Goal: Task Accomplishment & Management: Use online tool/utility

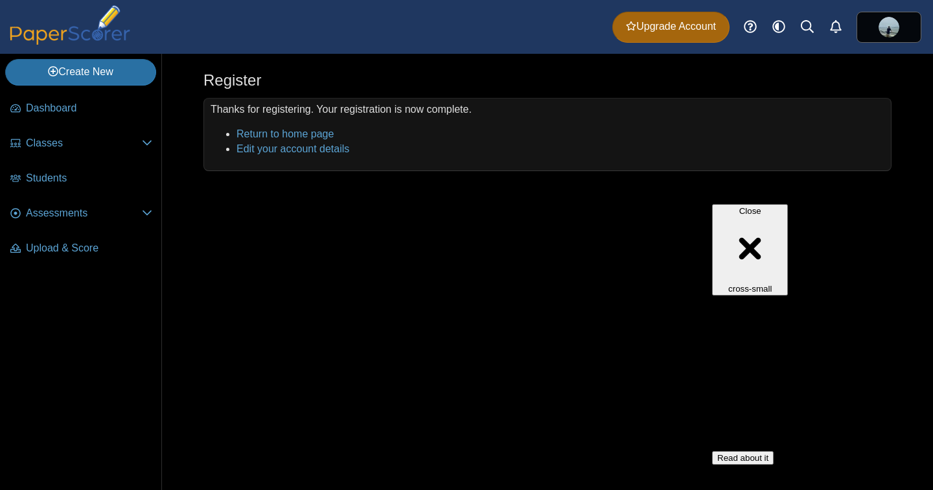
click at [740, 451] on button "Read about it" at bounding box center [743, 458] width 62 height 14
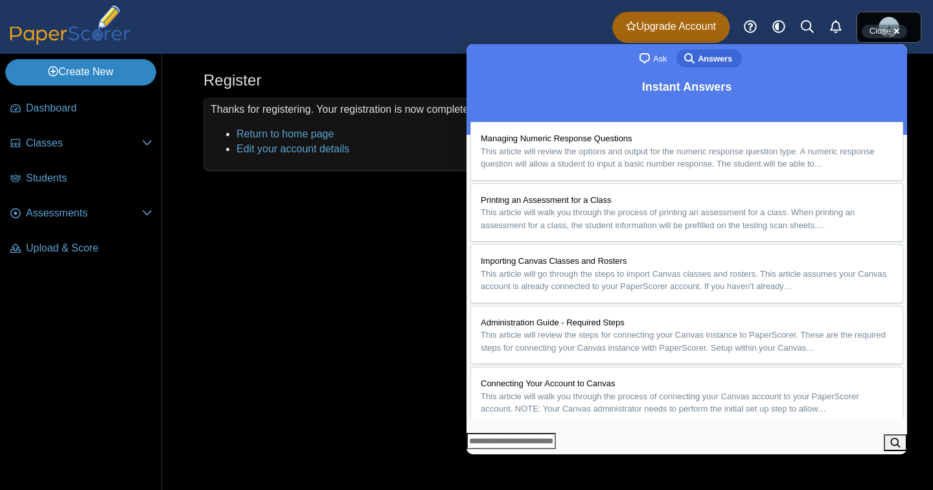
click at [63, 74] on link "Create New" at bounding box center [80, 72] width 151 height 26
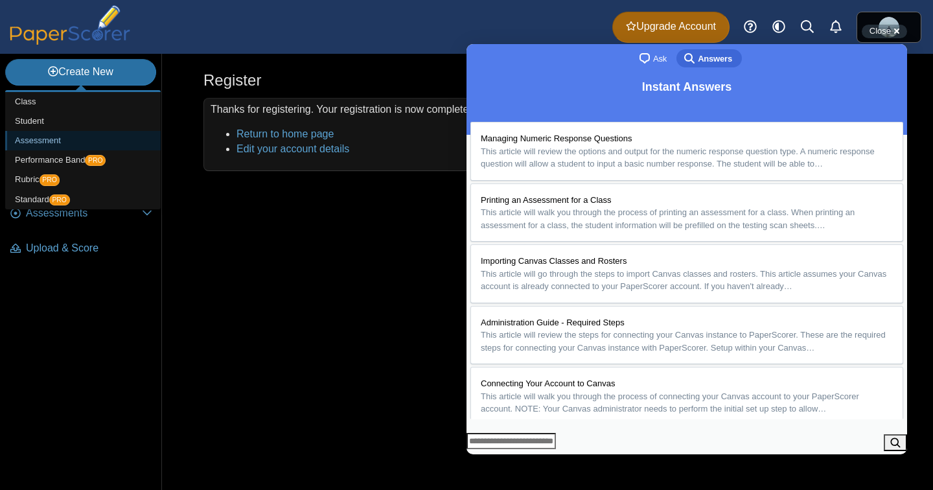
click at [63, 140] on link "Assessment" at bounding box center [82, 140] width 155 height 19
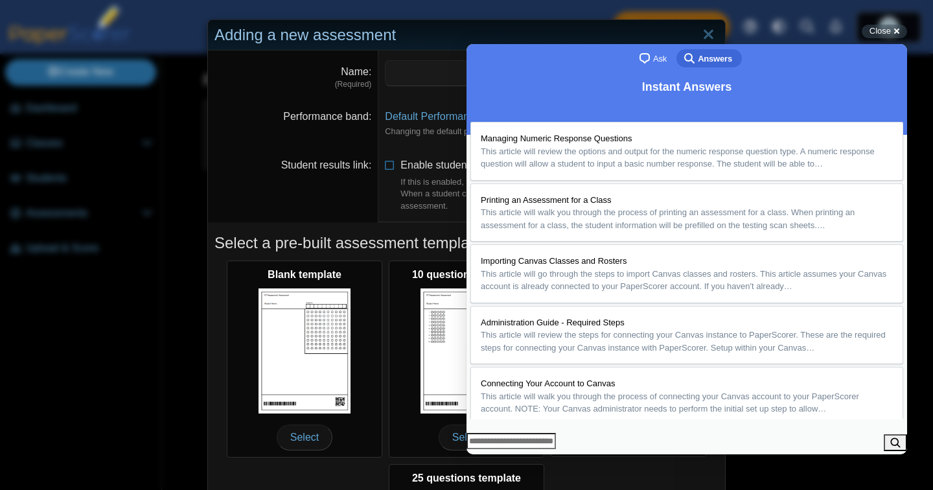
click at [490, 455] on button "Close" at bounding box center [478, 463] width 23 height 17
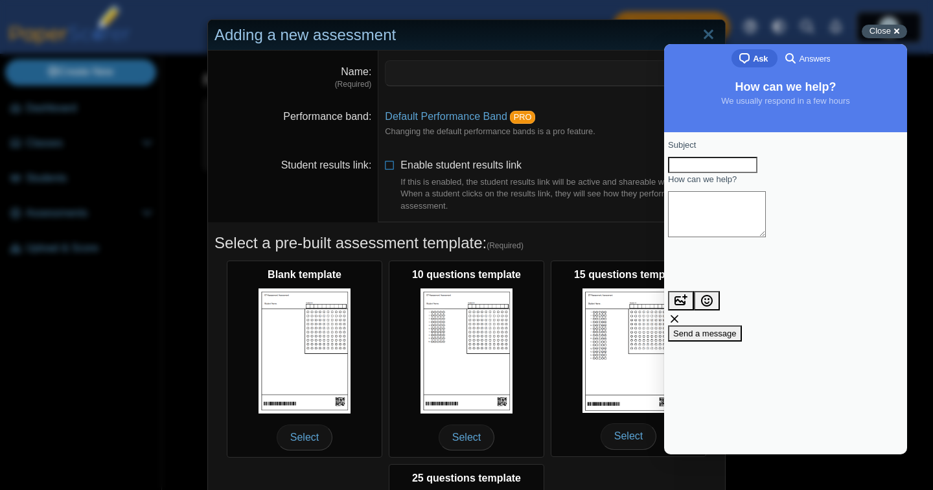
click at [876, 34] on span "Close" at bounding box center [879, 31] width 21 height 10
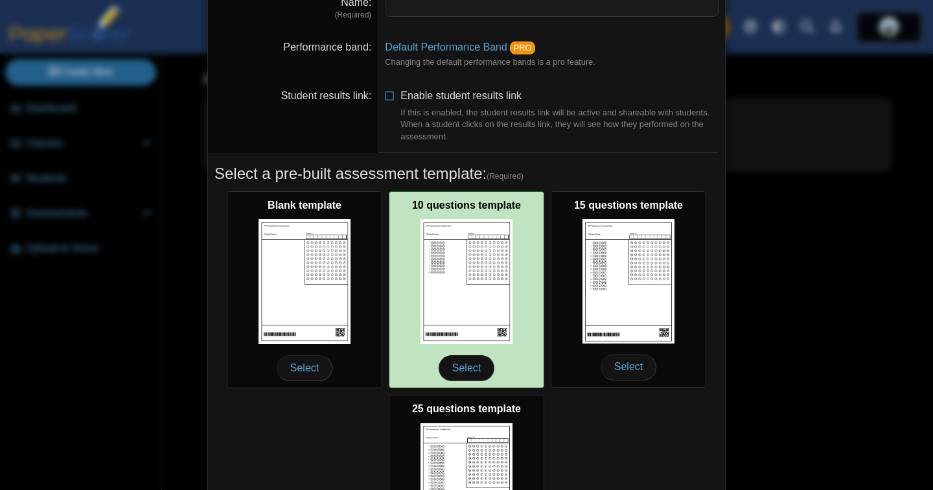
scroll to position [82, 0]
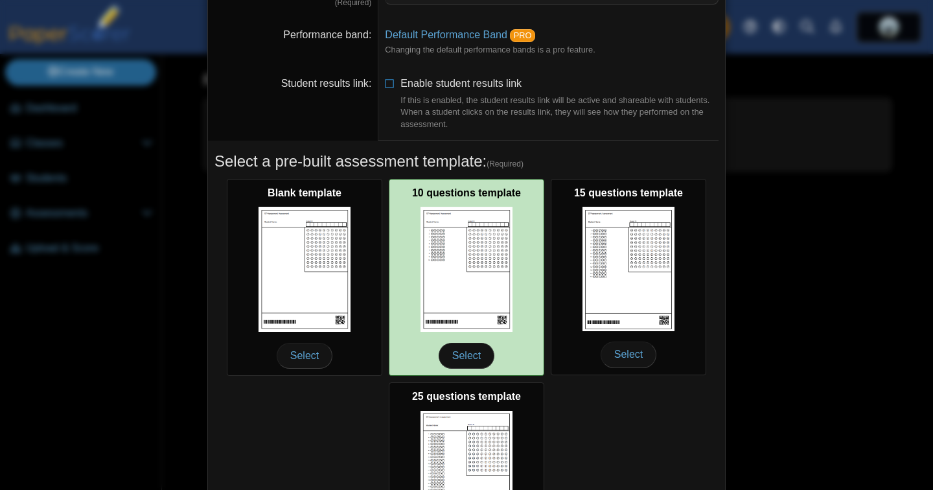
click at [470, 313] on img at bounding box center [466, 269] width 92 height 125
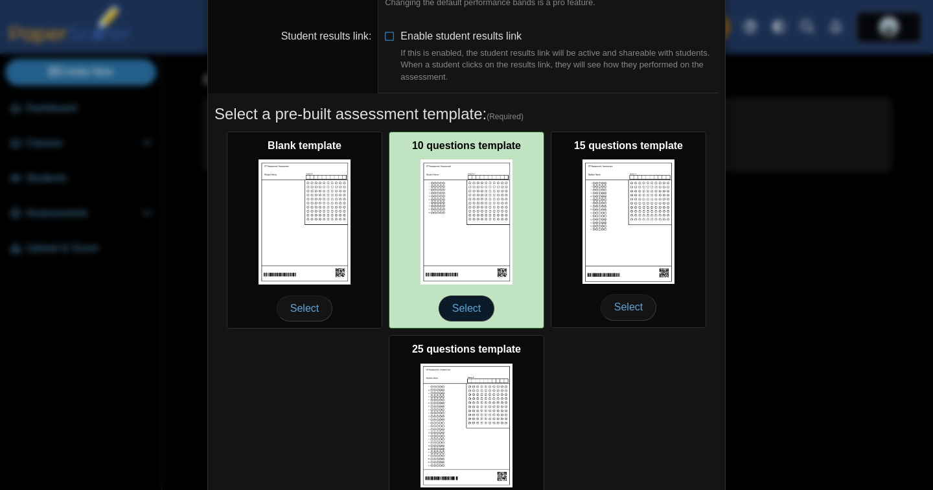
click at [465, 315] on span "Select" at bounding box center [466, 308] width 56 height 26
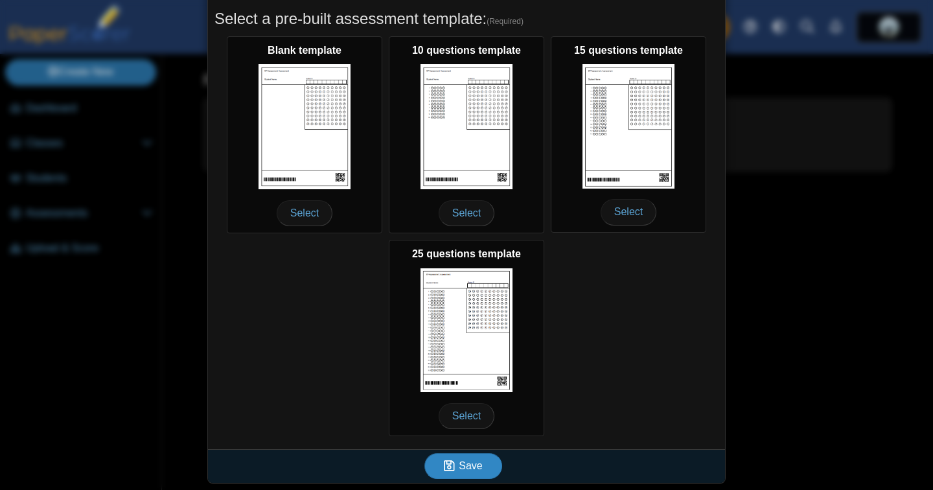
click at [480, 468] on span "Save" at bounding box center [470, 465] width 23 height 11
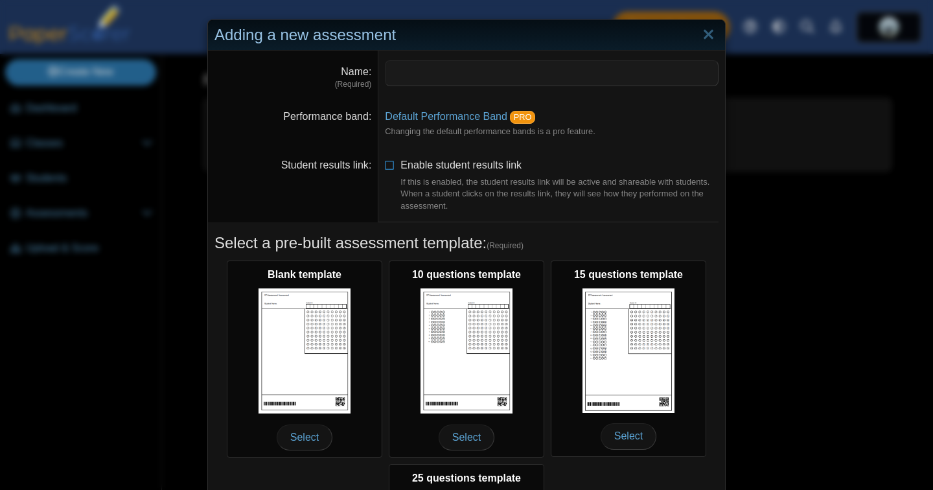
click at [459, 88] on dd at bounding box center [551, 75] width 346 height 49
click at [459, 84] on input "Name" at bounding box center [552, 73] width 334 height 26
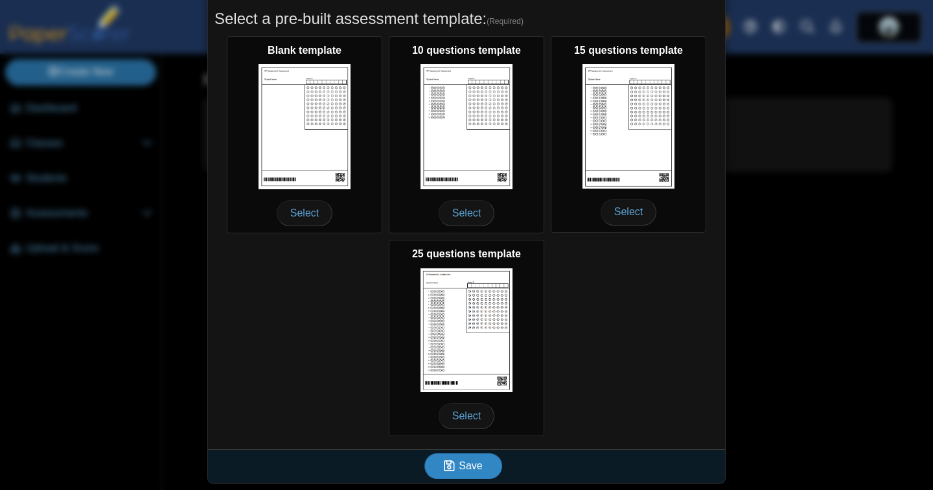
type input "**********"
click at [471, 468] on span "Save" at bounding box center [470, 465] width 23 height 11
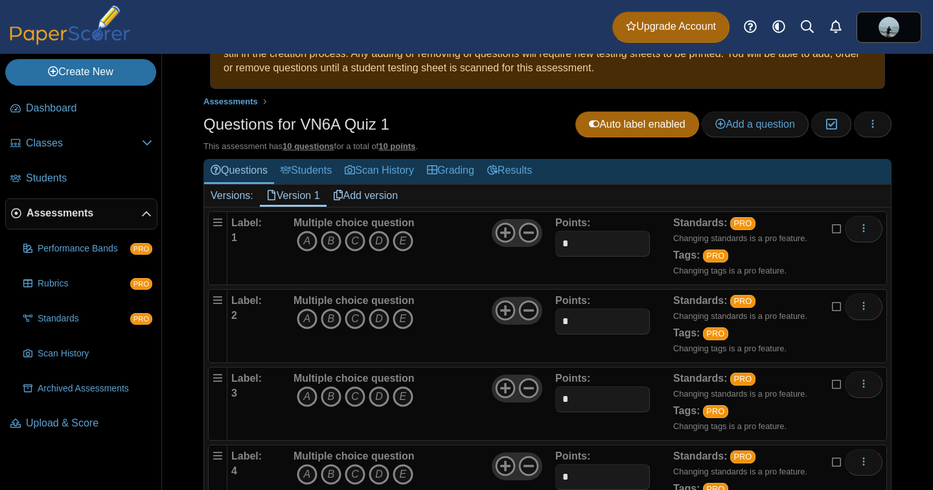
scroll to position [72, 0]
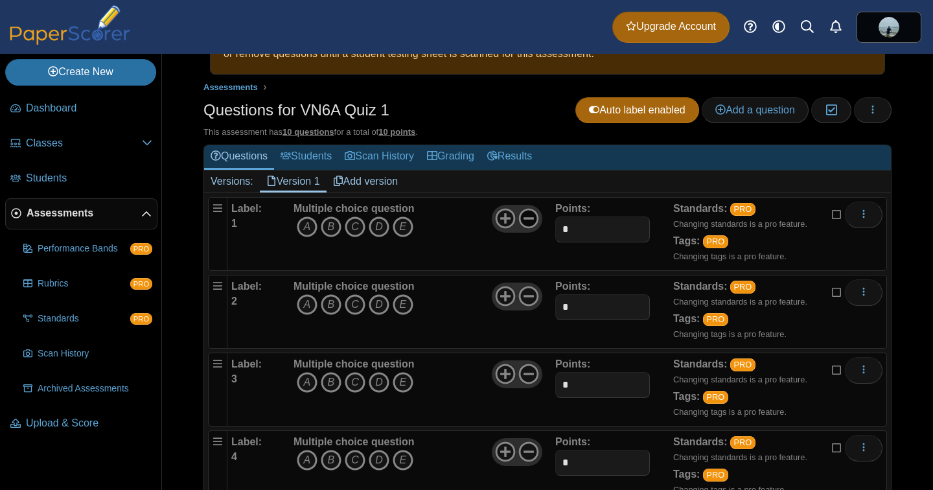
click at [525, 219] on use at bounding box center [529, 219] width 20 height 20
click at [582, 229] on input "*" at bounding box center [602, 229] width 94 height 26
type input "***"
click at [538, 151] on link "Results" at bounding box center [510, 157] width 58 height 24
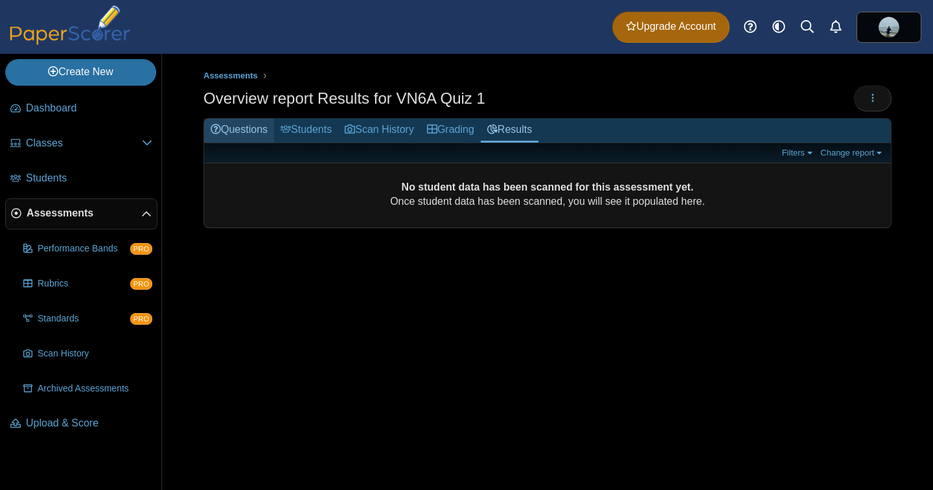
click at [255, 126] on link "Questions" at bounding box center [239, 131] width 70 height 24
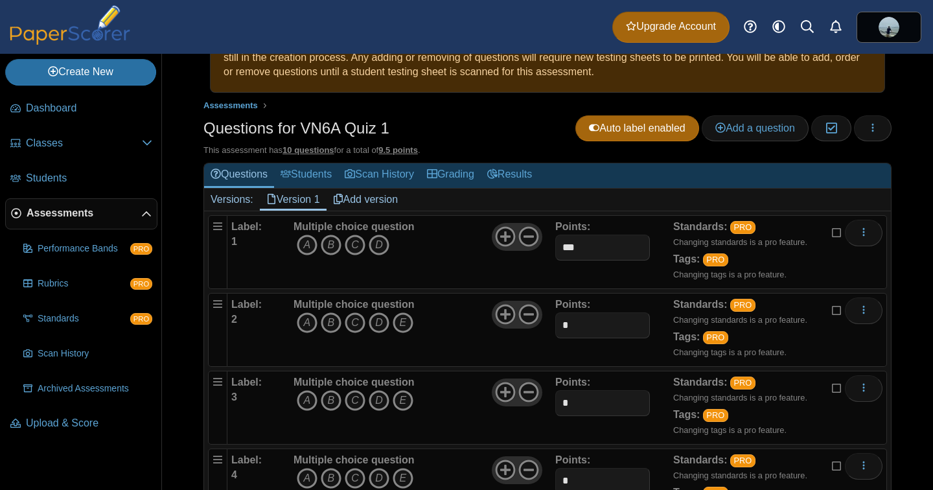
scroll to position [63, 0]
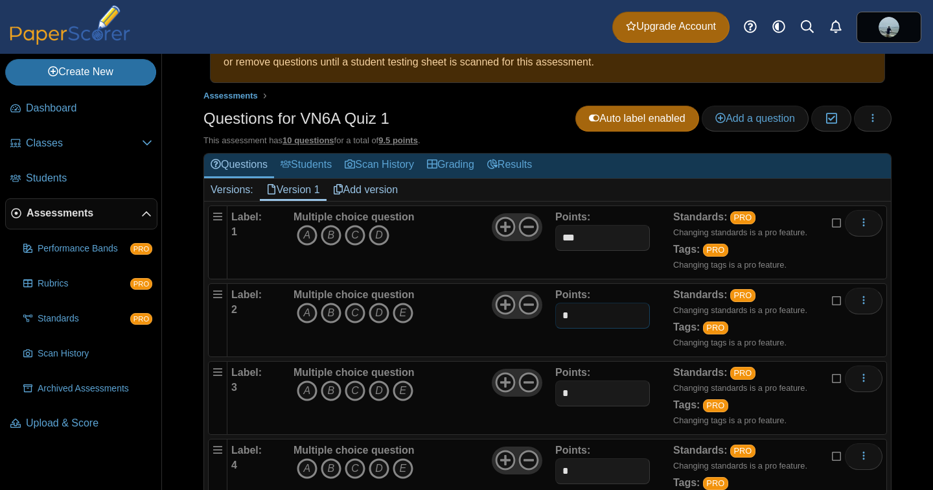
click at [601, 322] on input "*" at bounding box center [602, 315] width 94 height 26
type input "**"
click at [596, 383] on input "*" at bounding box center [602, 393] width 94 height 26
click at [602, 391] on input "*" at bounding box center [602, 393] width 94 height 26
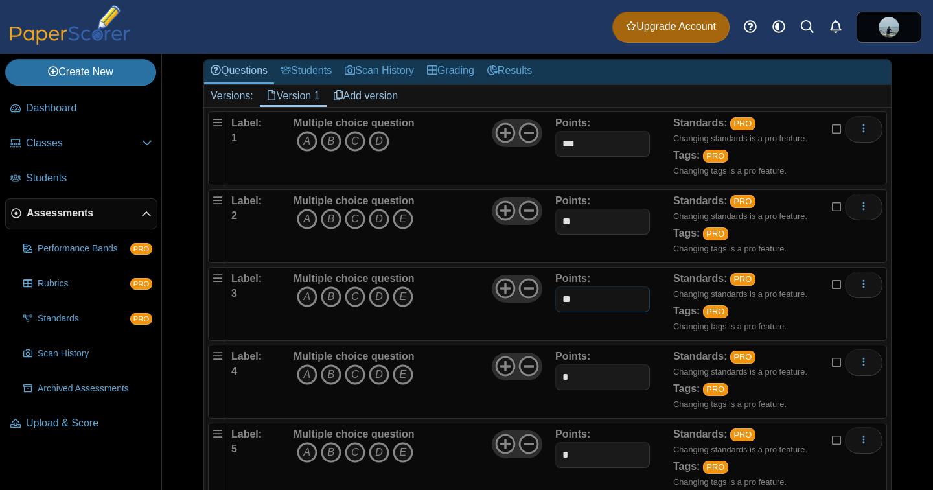
scroll to position [164, 0]
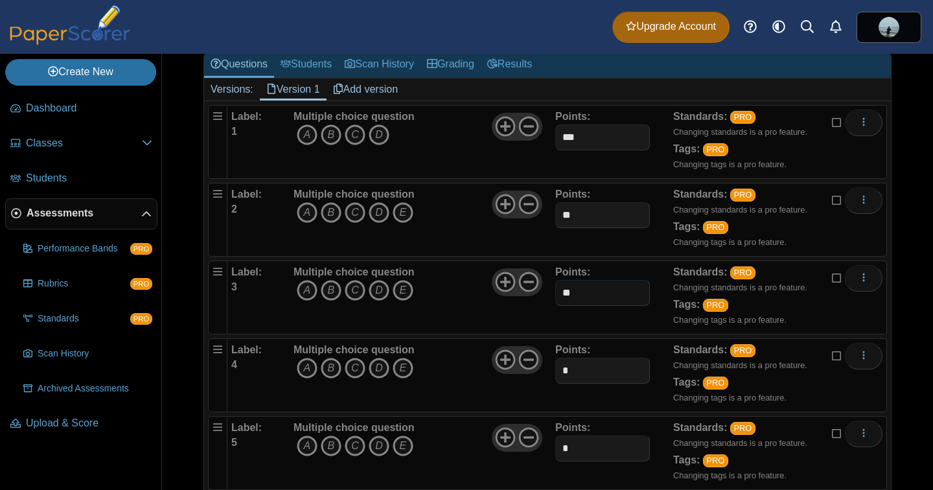
type input "**"
click at [595, 368] on input "*" at bounding box center [602, 370] width 94 height 26
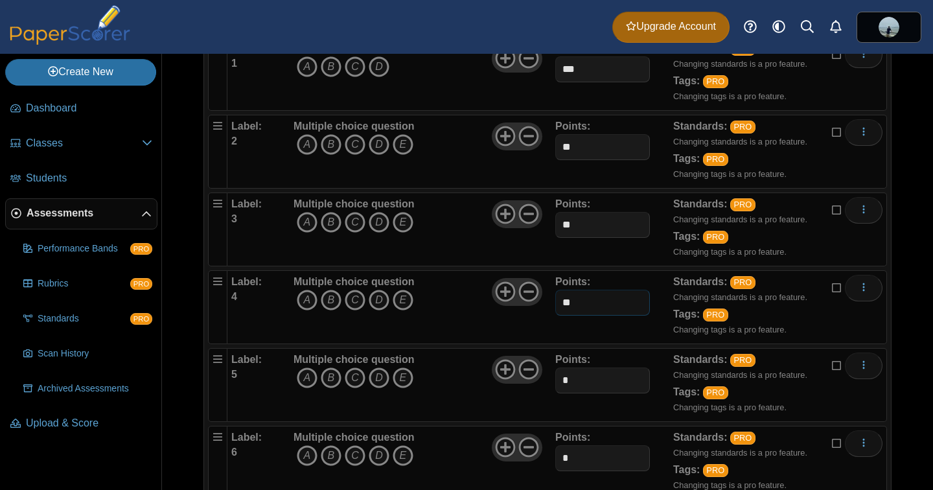
type input "**"
click at [590, 381] on input "*" at bounding box center [602, 380] width 94 height 26
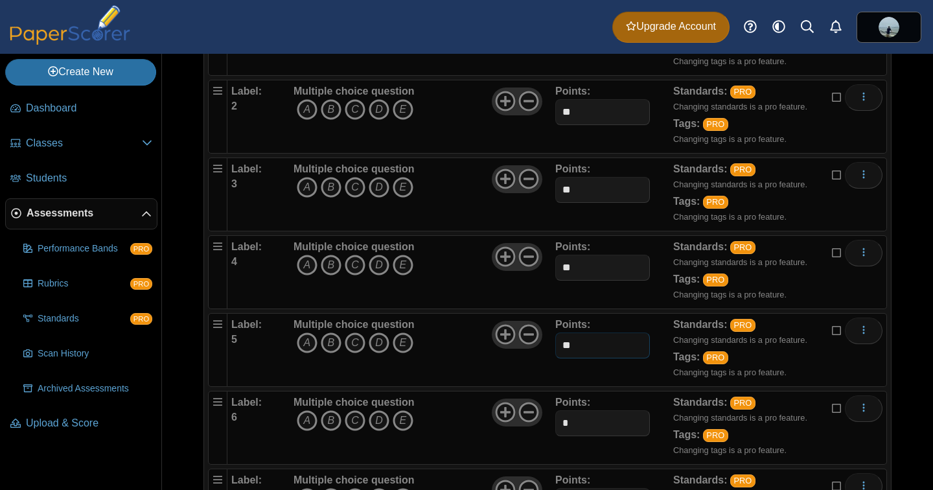
type input "**"
click at [588, 426] on input "*" at bounding box center [602, 423] width 94 height 26
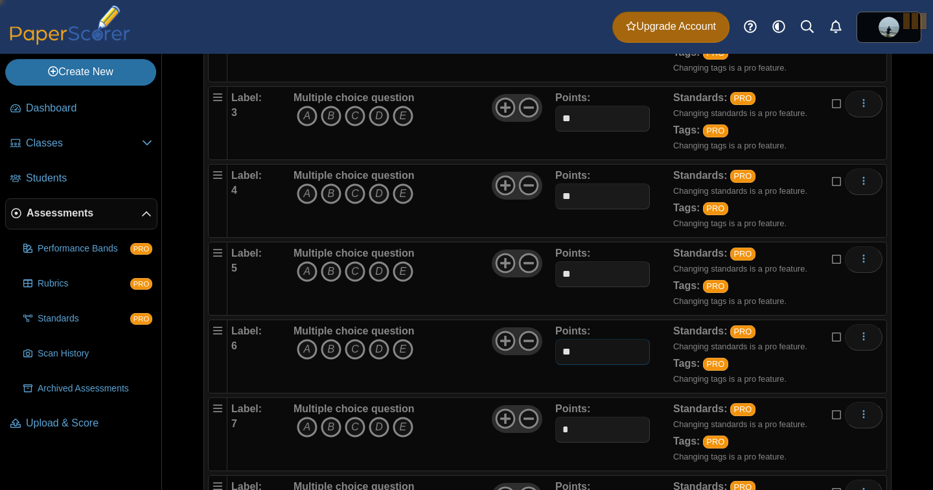
scroll to position [415, 0]
type input "**"
click at [385, 256] on b "Multiple choice question" at bounding box center [353, 253] width 121 height 11
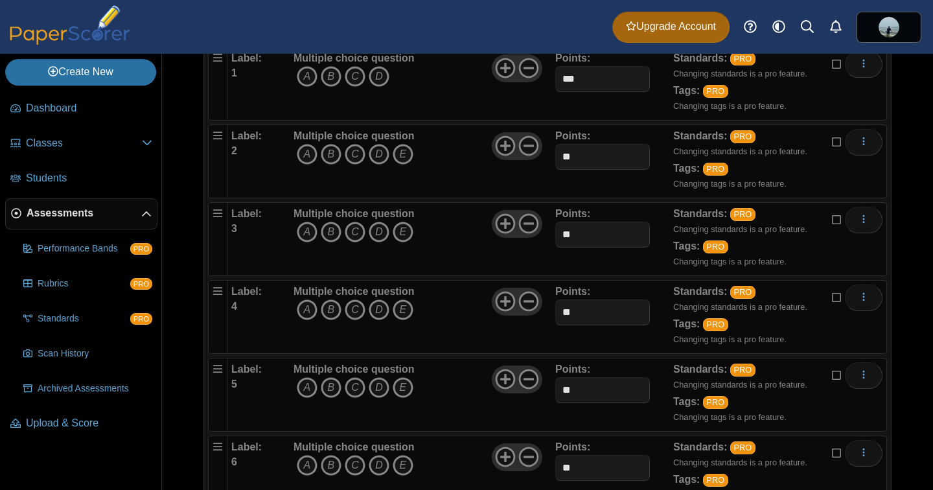
scroll to position [89, 0]
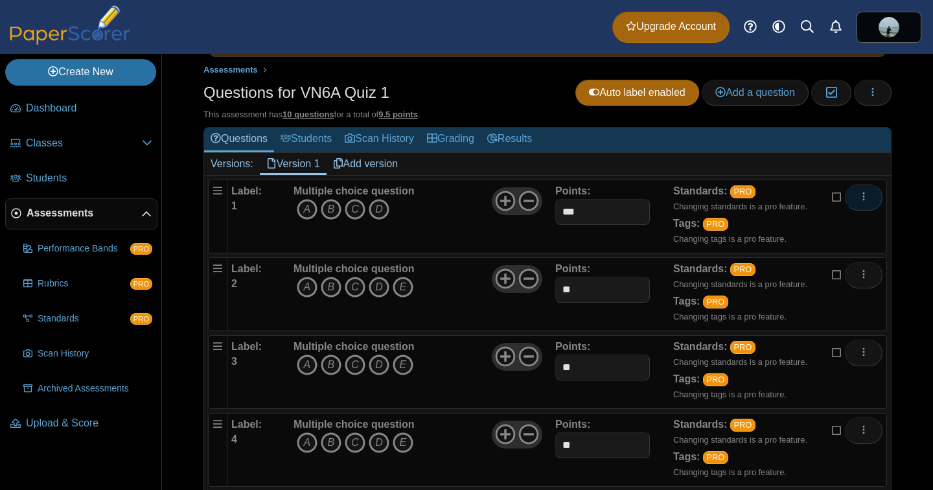
click at [865, 204] on button "More options" at bounding box center [863, 197] width 38 height 26
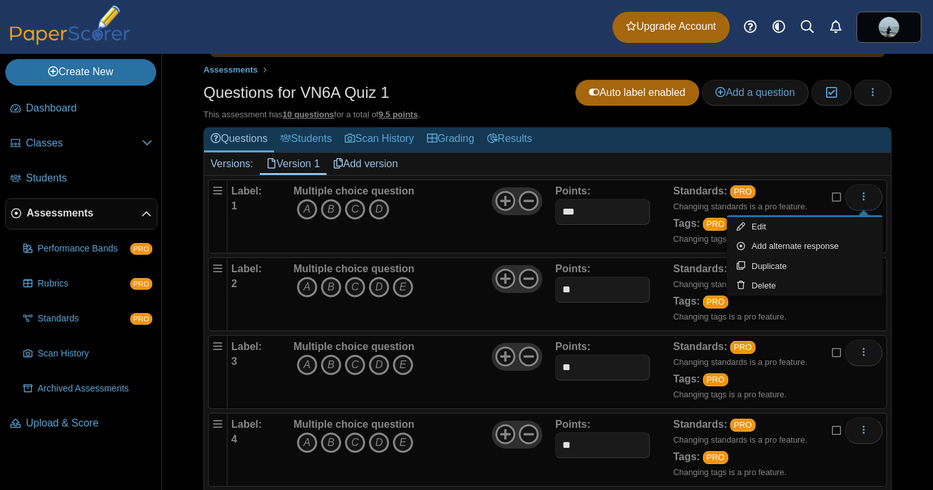
click at [439, 245] on div "Multiple choice question A B C D" at bounding box center [422, 216] width 265 height 65
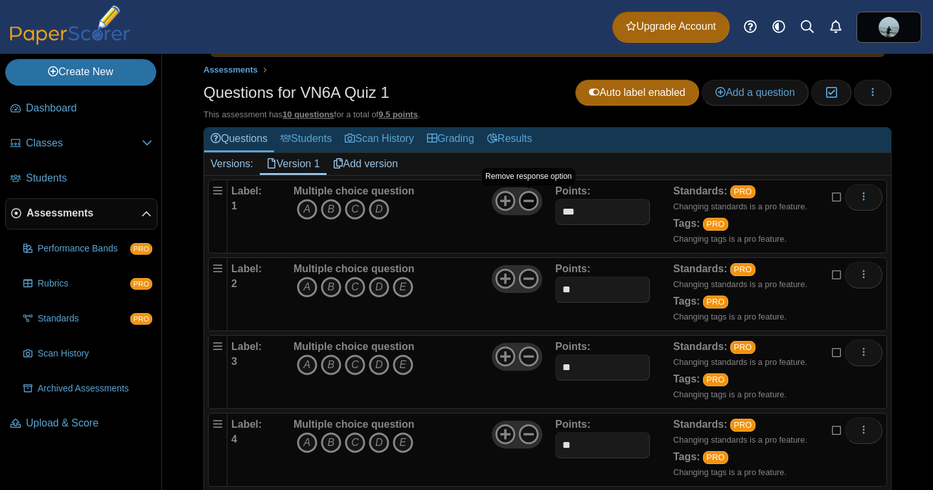
click at [528, 201] on use at bounding box center [529, 201] width 20 height 20
click at [528, 284] on icon at bounding box center [528, 278] width 21 height 21
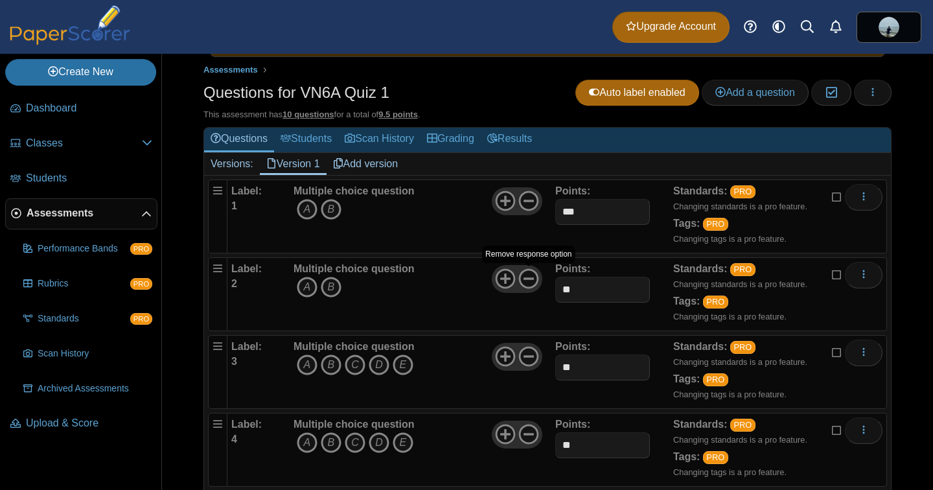
click at [510, 310] on div "Multiple choice question A B" at bounding box center [422, 294] width 265 height 65
click at [528, 350] on icon at bounding box center [528, 356] width 21 height 21
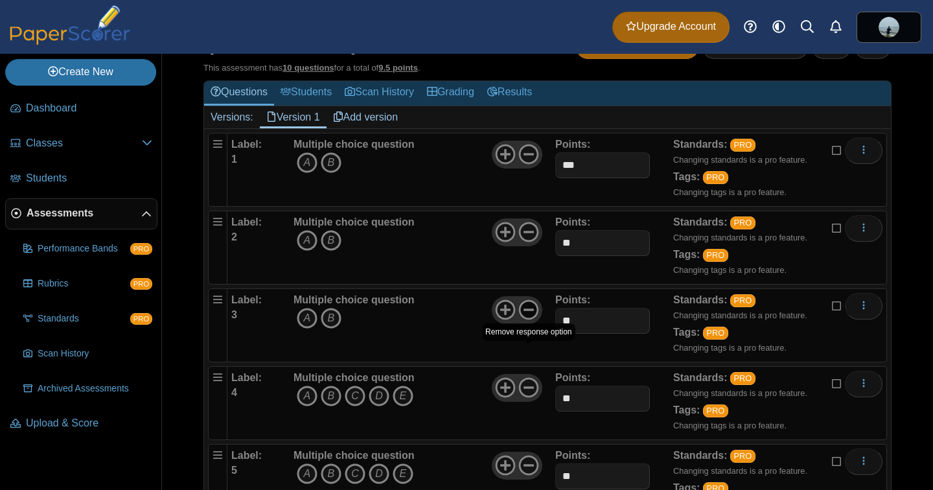
scroll to position [204, 0]
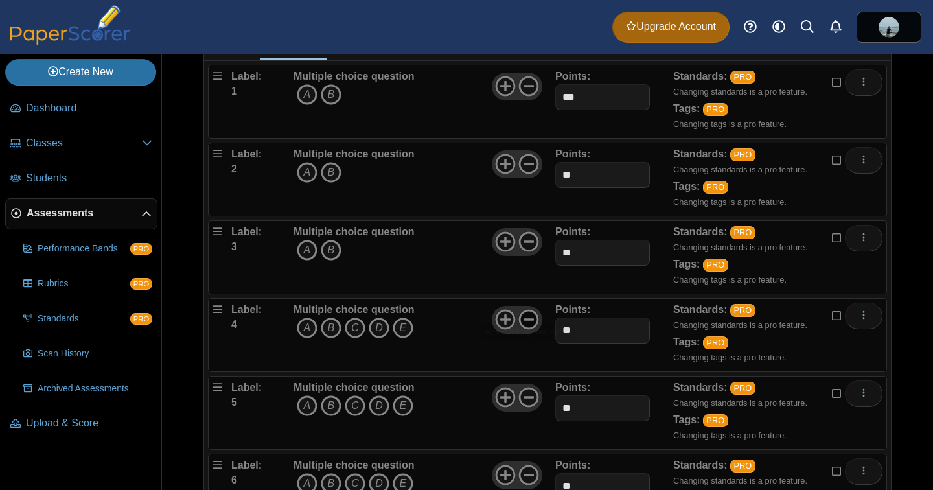
click at [531, 319] on use at bounding box center [529, 320] width 20 height 20
click at [523, 394] on icon at bounding box center [528, 397] width 21 height 21
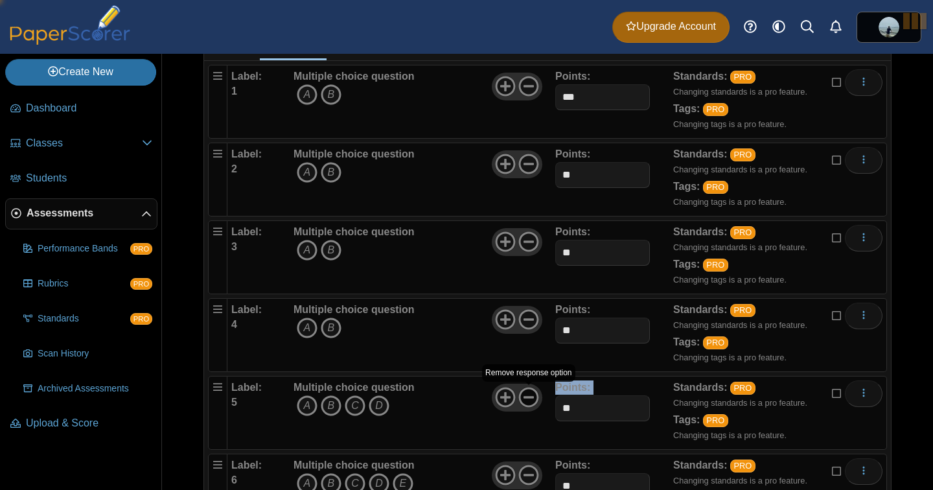
click at [523, 394] on icon at bounding box center [528, 397] width 21 height 21
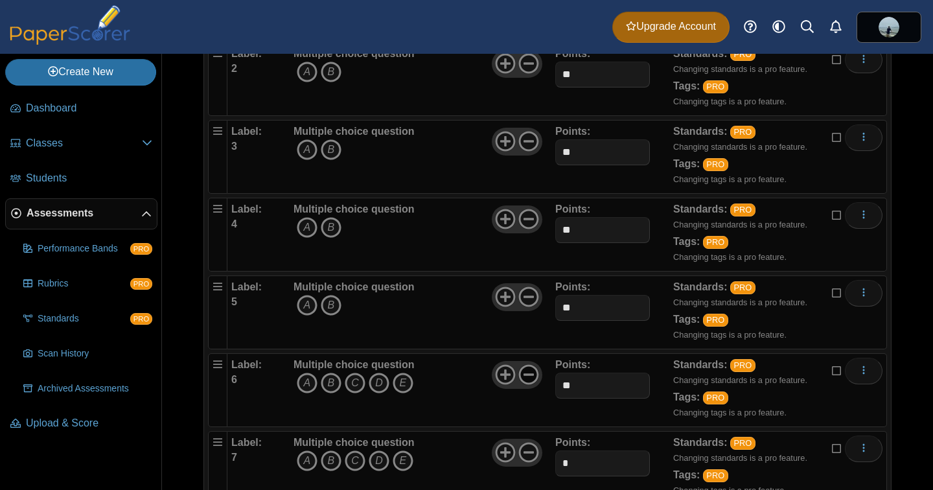
click at [526, 375] on use at bounding box center [529, 375] width 20 height 20
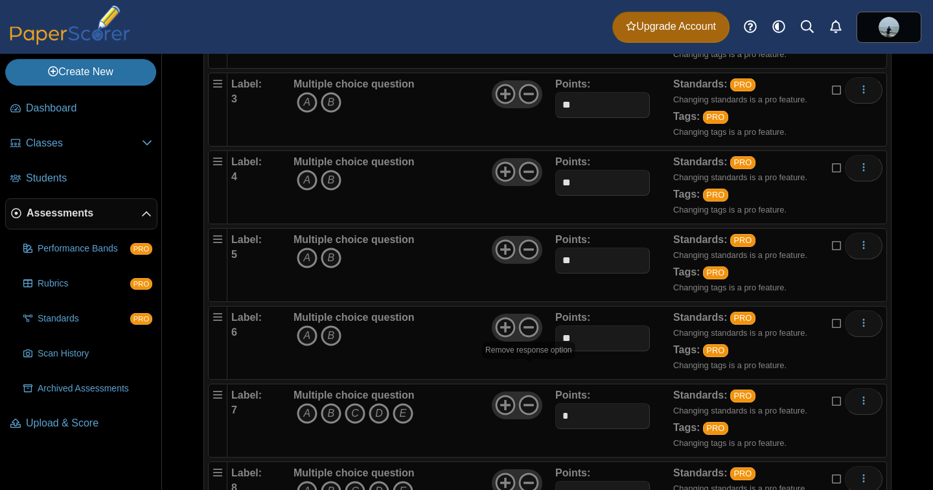
scroll to position [419, 0]
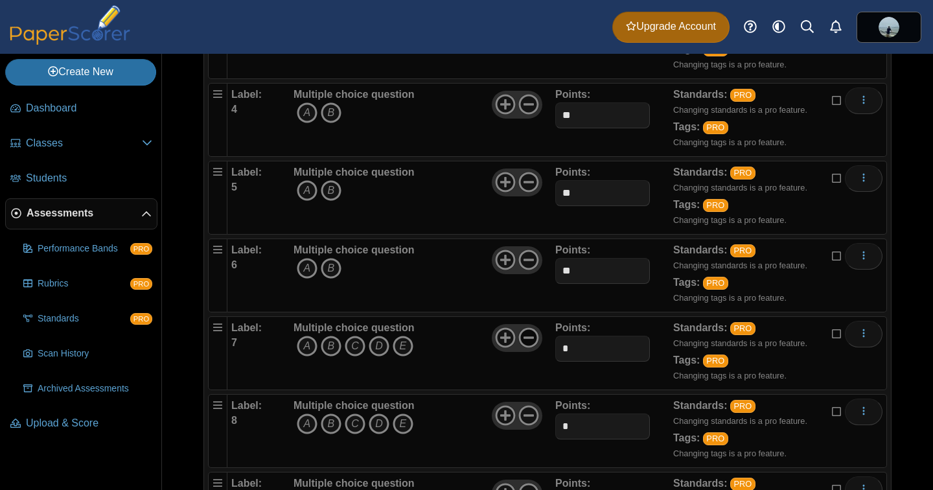
click at [526, 341] on icon at bounding box center [528, 337] width 21 height 21
click at [525, 418] on icon at bounding box center [528, 415] width 21 height 21
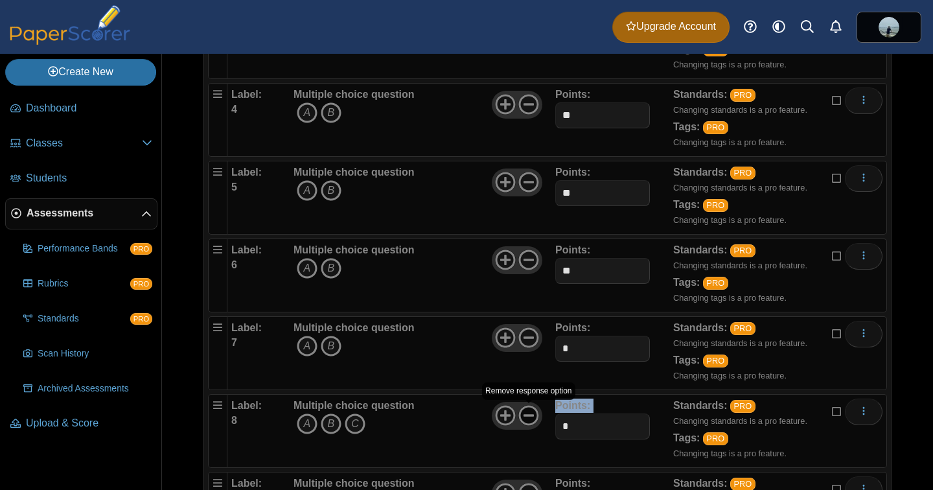
click at [525, 418] on icon at bounding box center [528, 415] width 21 height 21
click at [595, 428] on input "*" at bounding box center [602, 426] width 94 height 26
type input "**"
click at [611, 354] on input "*" at bounding box center [602, 348] width 94 height 26
type input "*"
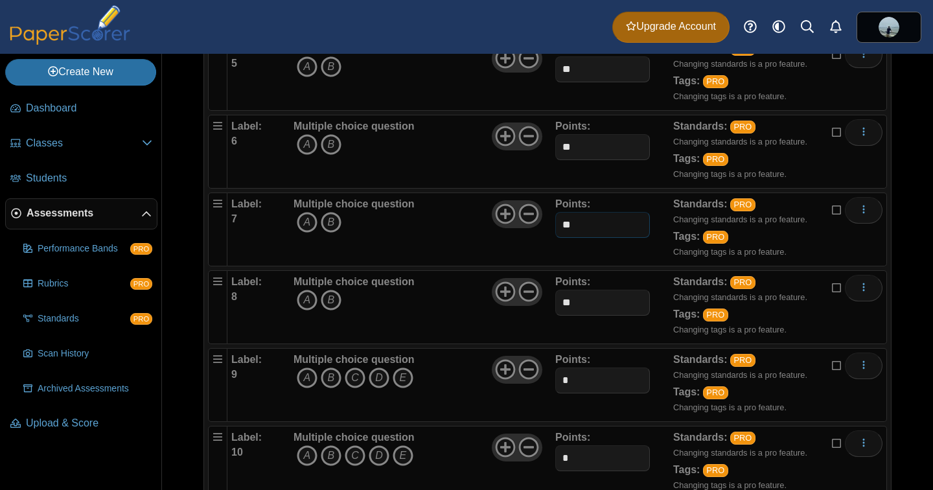
scroll to position [583, 0]
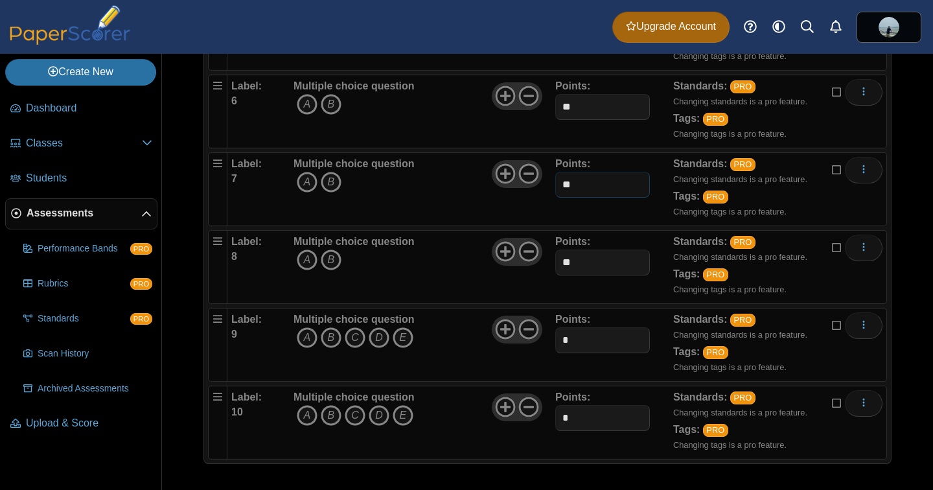
type input "**"
click at [460, 374] on div "Multiple choice question A B C D E" at bounding box center [422, 344] width 265 height 65
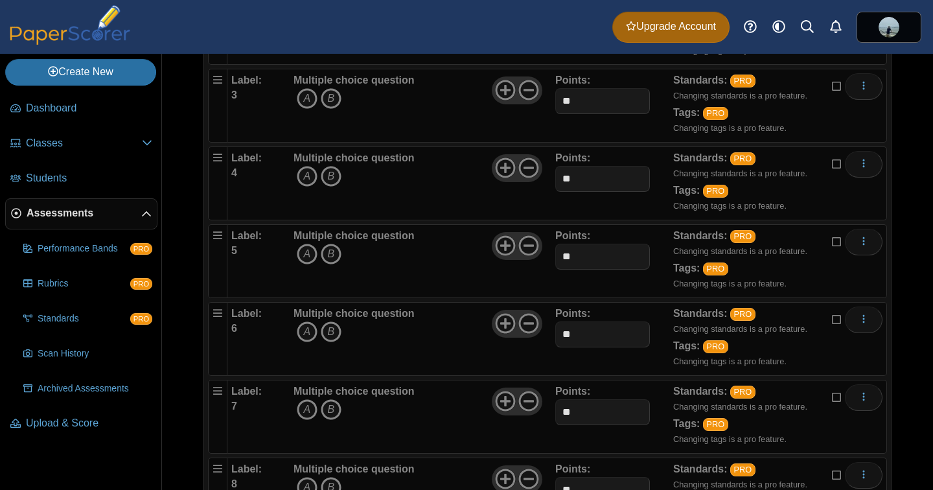
scroll to position [0, 0]
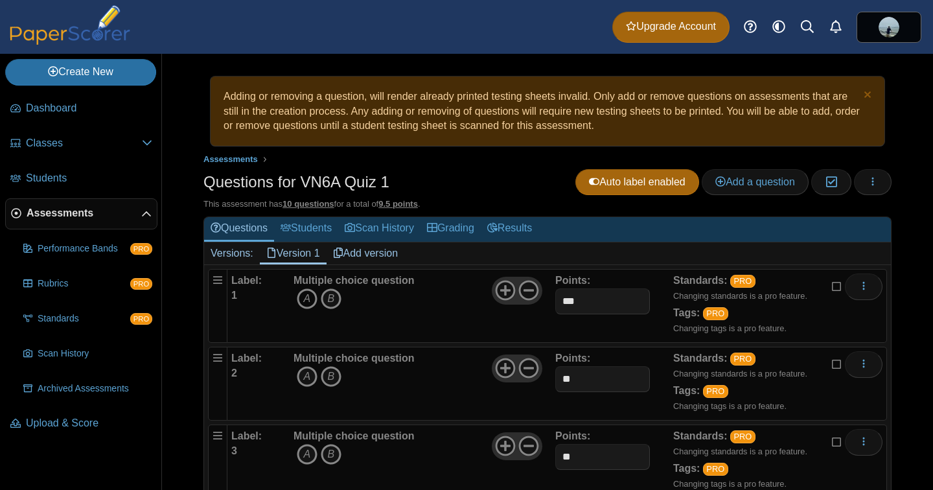
click at [306, 298] on icon "A" at bounding box center [307, 298] width 21 height 21
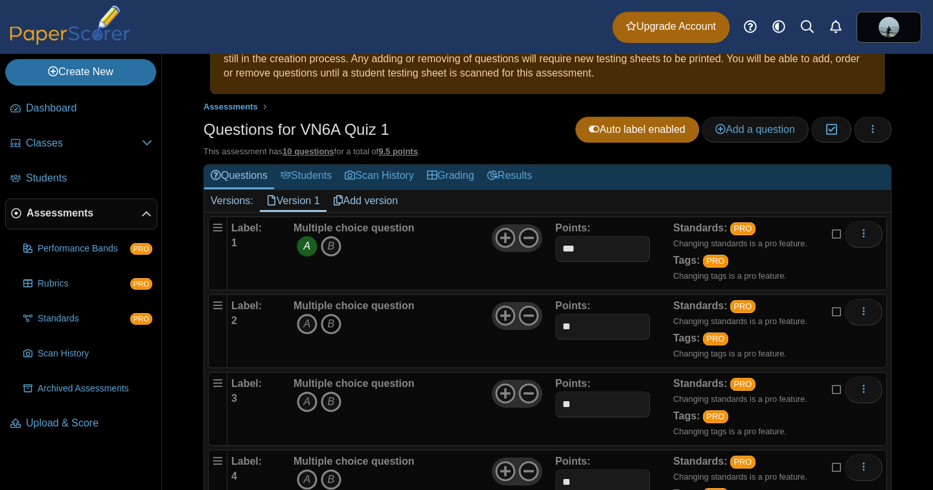
click at [328, 319] on icon "B" at bounding box center [331, 323] width 21 height 21
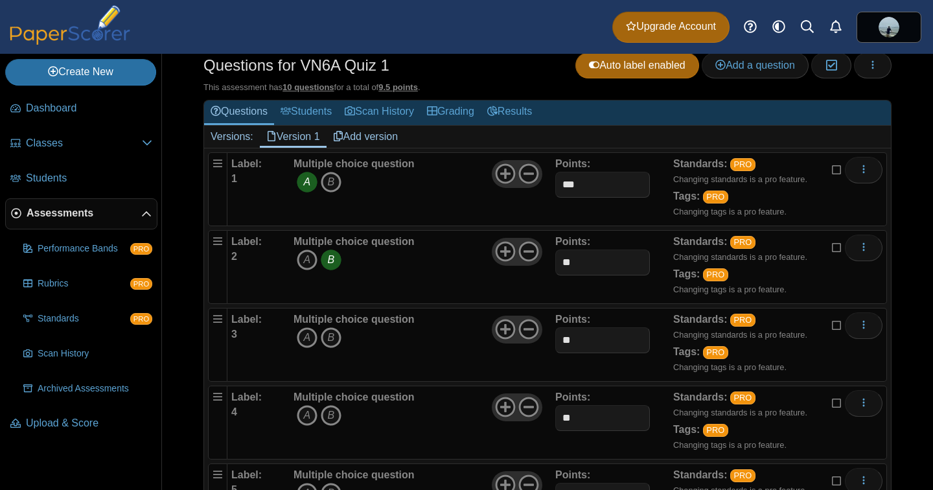
scroll to position [167, 0]
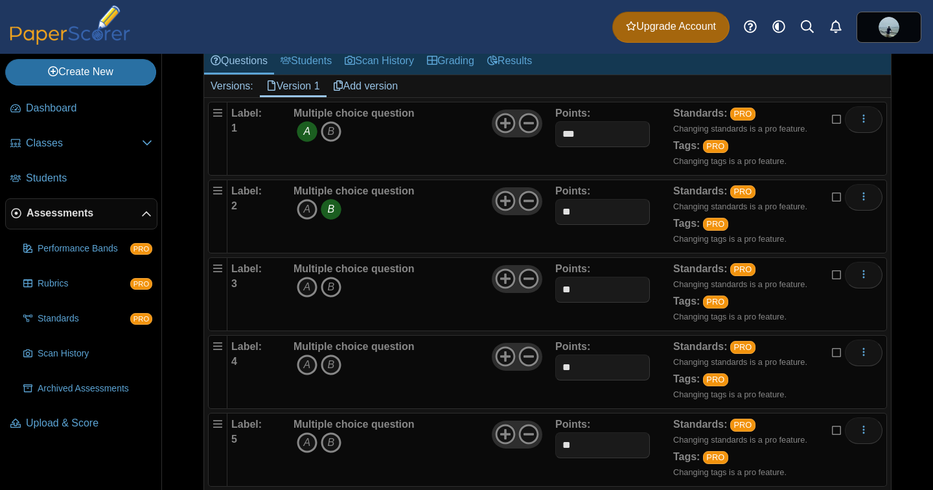
click at [338, 284] on icon "B" at bounding box center [331, 287] width 21 height 21
click at [307, 367] on icon "A" at bounding box center [307, 364] width 21 height 21
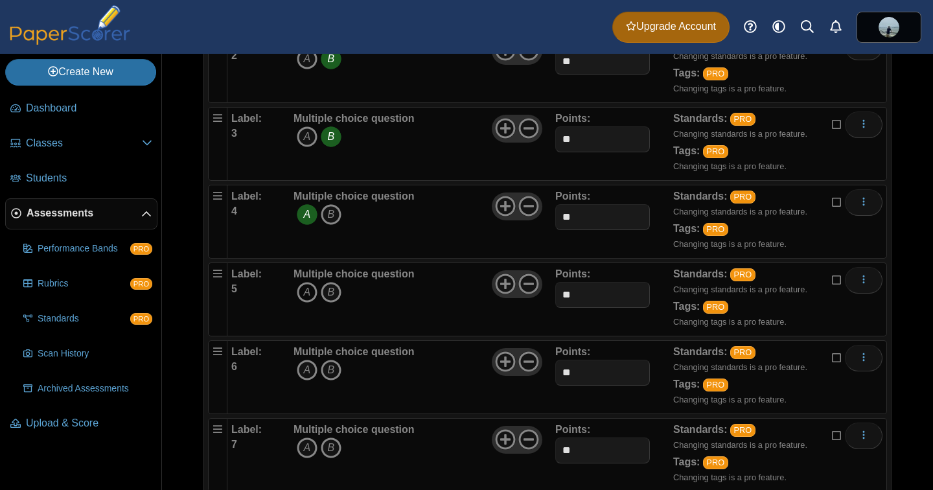
click at [300, 295] on icon "A" at bounding box center [307, 292] width 21 height 21
click at [335, 379] on icon "B" at bounding box center [331, 369] width 21 height 21
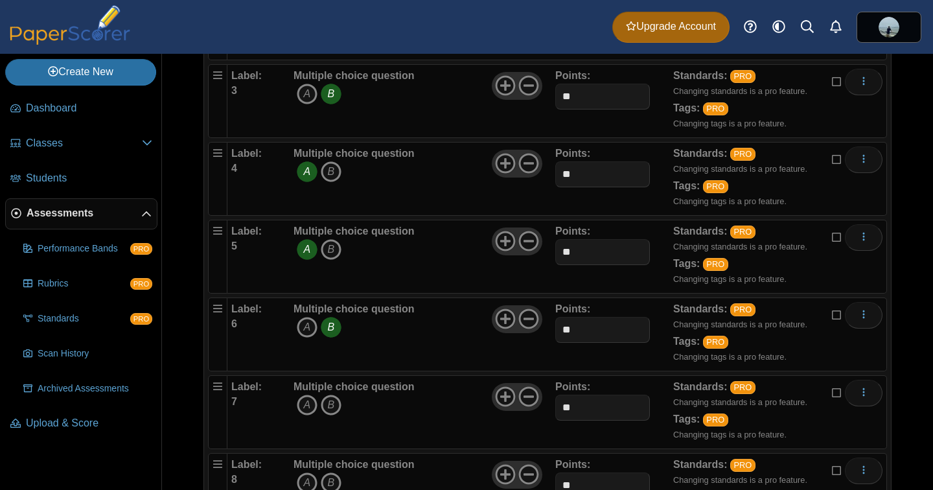
scroll to position [399, 0]
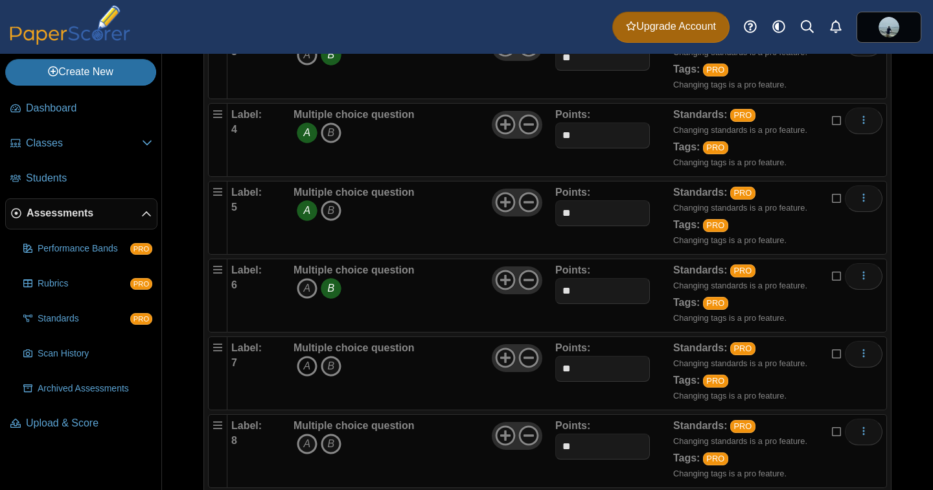
click at [305, 372] on icon "A" at bounding box center [307, 366] width 21 height 21
click at [305, 436] on icon "A" at bounding box center [307, 443] width 21 height 21
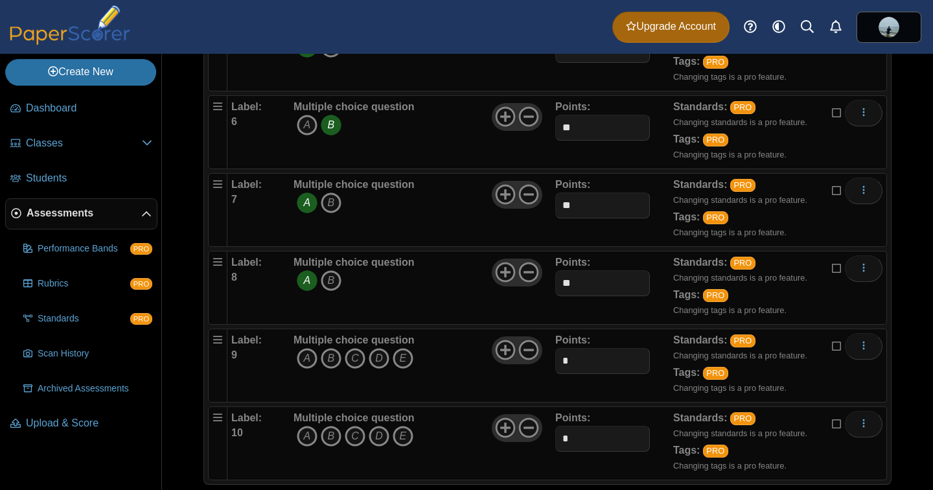
scroll to position [583, 0]
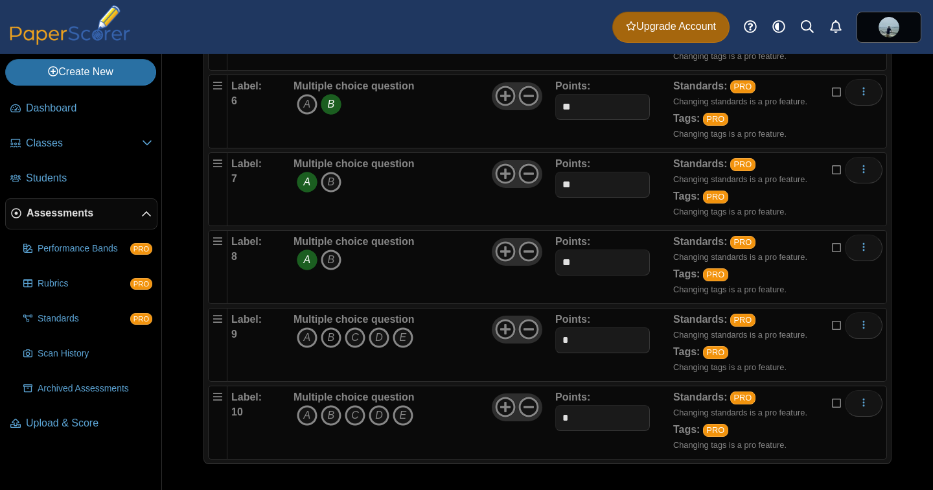
click at [336, 339] on icon "B" at bounding box center [331, 337] width 21 height 21
click at [308, 415] on icon "A" at bounding box center [307, 415] width 21 height 21
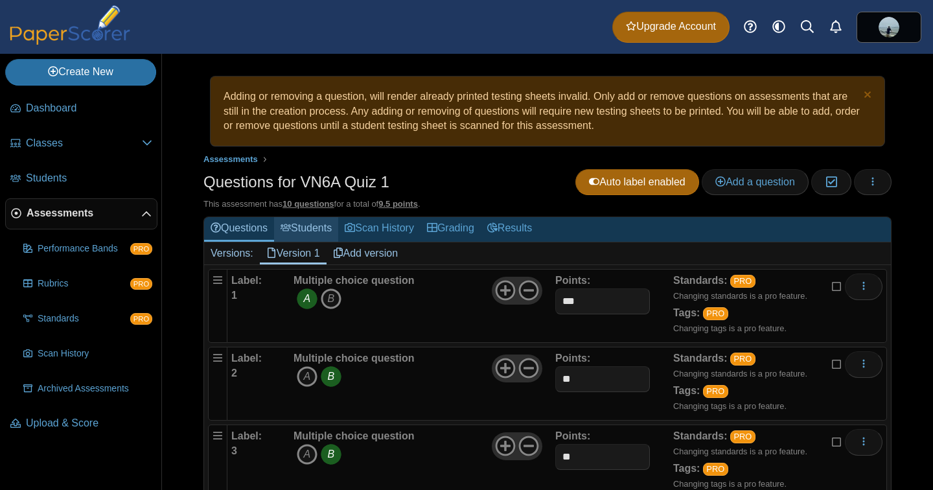
click at [311, 228] on link "Students" at bounding box center [306, 229] width 64 height 24
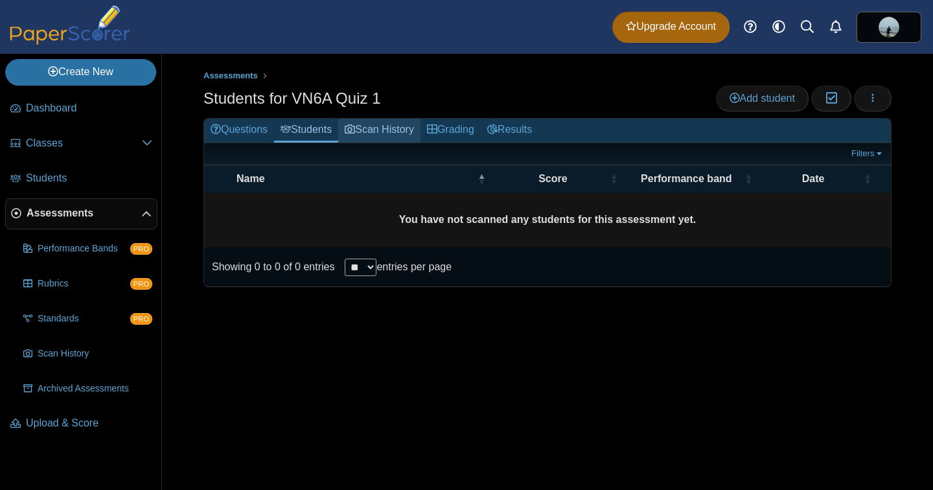
click at [379, 136] on link "Scan History" at bounding box center [379, 131] width 82 height 24
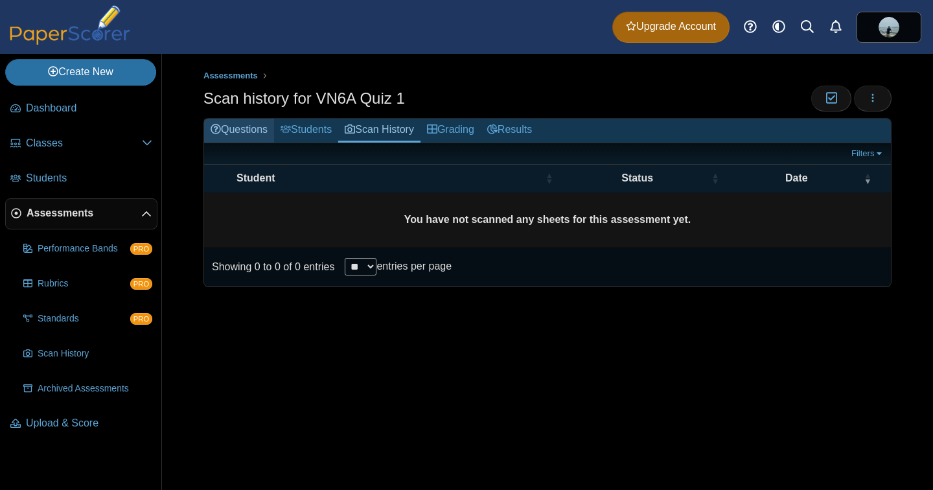
click at [256, 124] on link "Questions" at bounding box center [239, 131] width 70 height 24
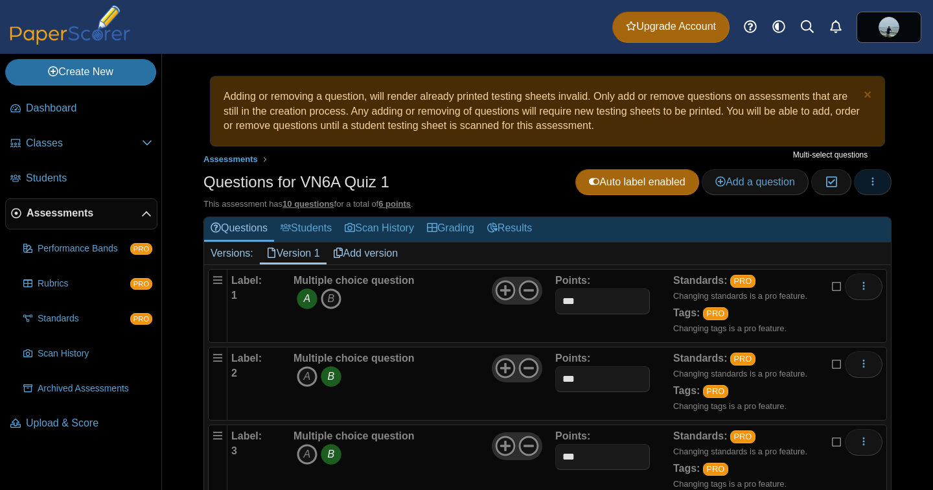
click at [863, 185] on button "button" at bounding box center [873, 182] width 38 height 26
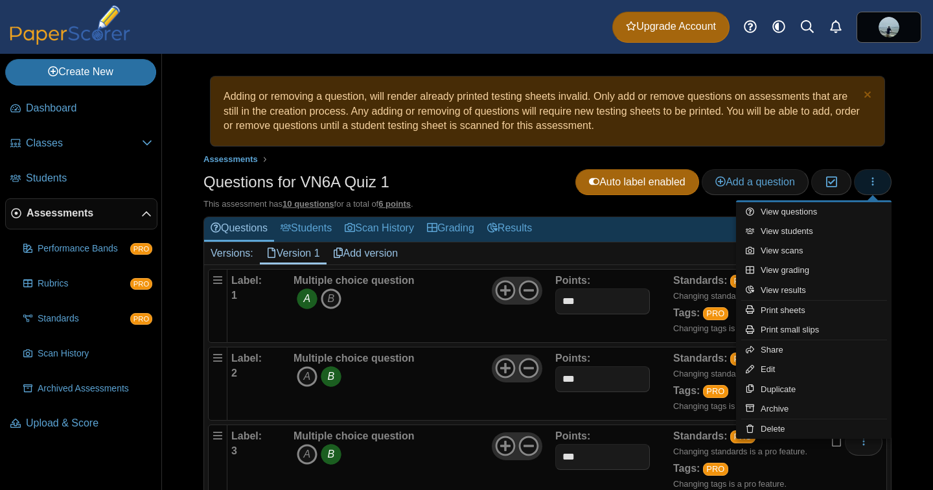
click at [863, 185] on button "button" at bounding box center [873, 182] width 38 height 26
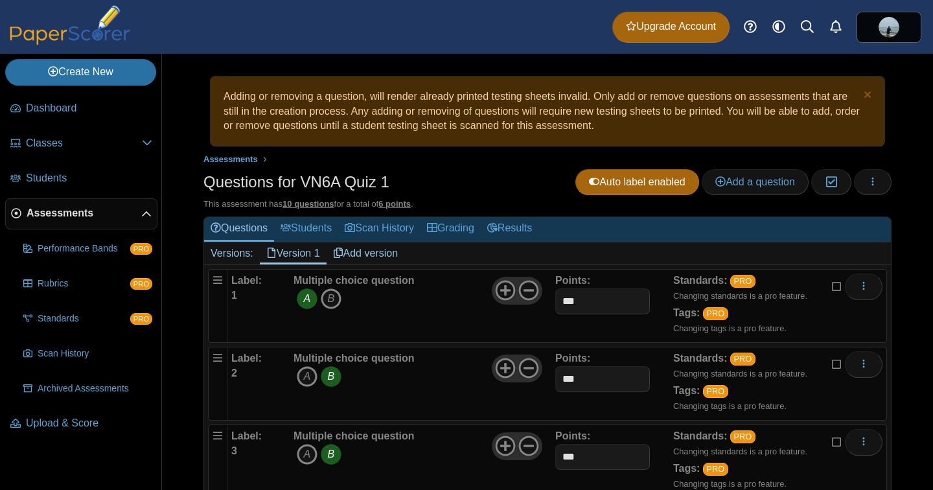
click at [896, 214] on div "Adding or removing a question, will render already printed testing sheets inval…" at bounding box center [547, 272] width 771 height 436
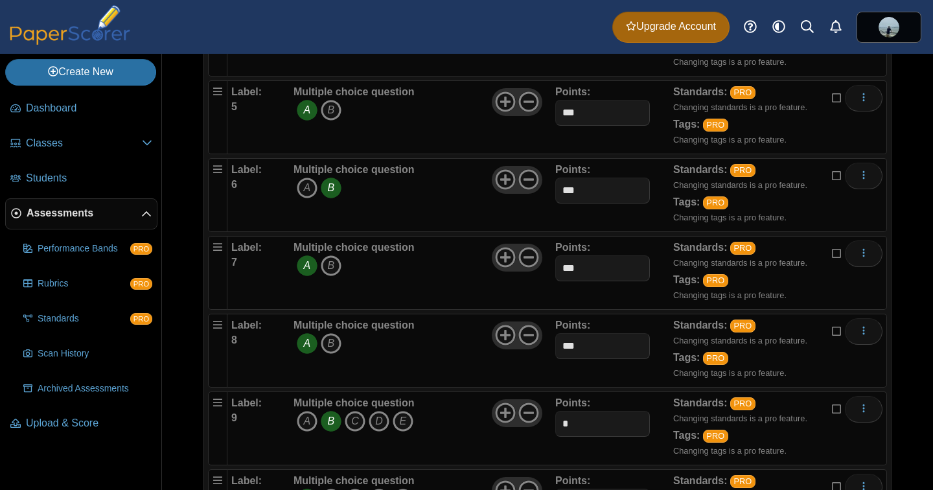
scroll to position [583, 0]
